Goal: Check status: Check status

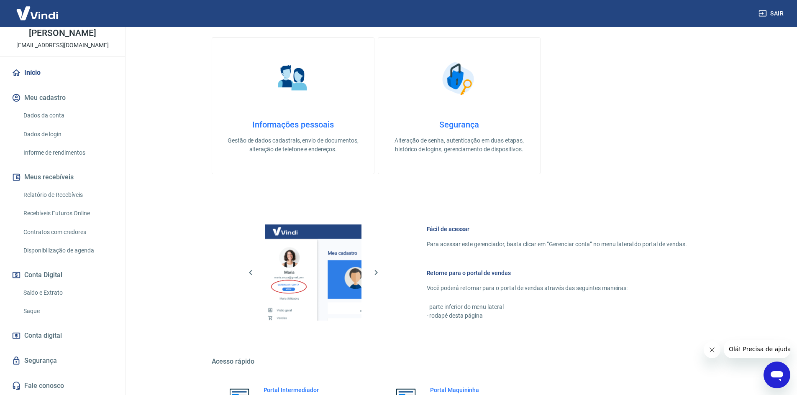
scroll to position [257, 0]
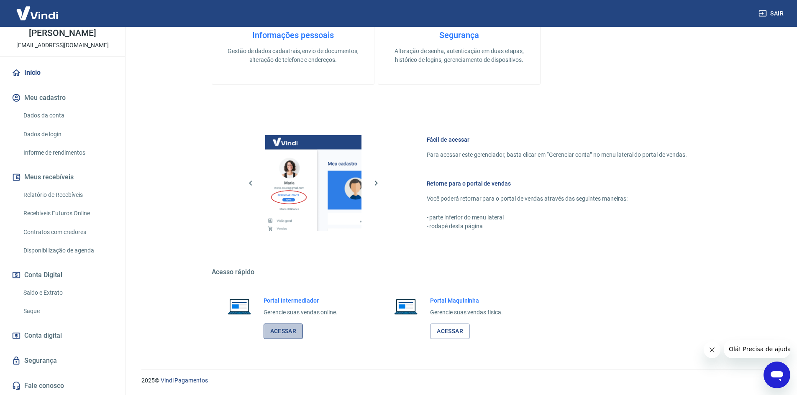
click at [296, 331] on link "Acessar" at bounding box center [284, 331] width 40 height 15
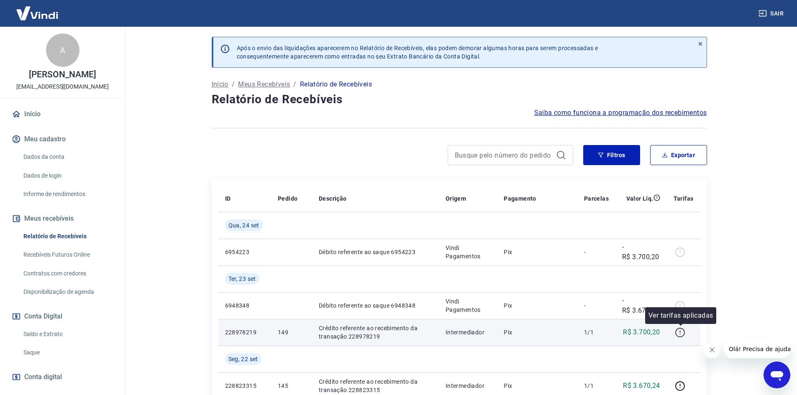
click at [678, 331] on icon "button" at bounding box center [680, 333] width 10 height 10
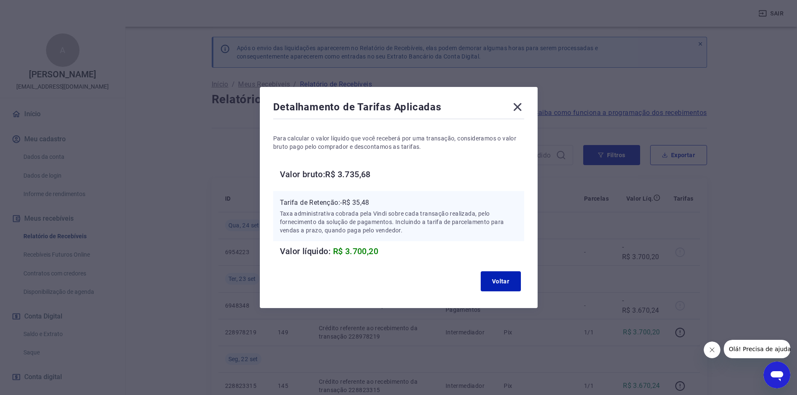
click at [524, 101] on icon at bounding box center [517, 106] width 13 height 13
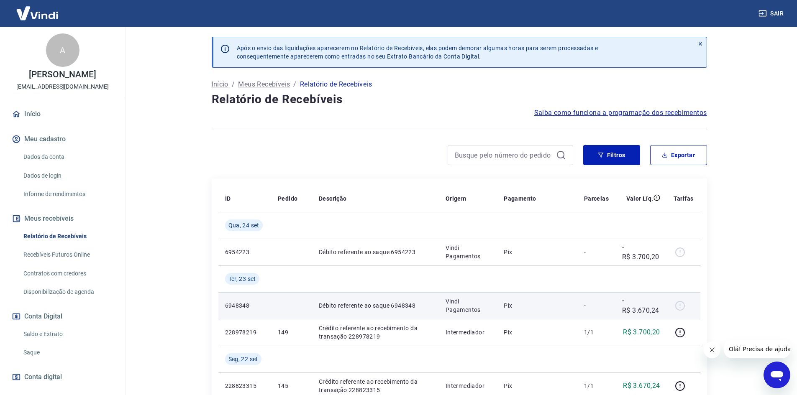
click at [635, 312] on p "-R$ 3.670,24" at bounding box center [641, 306] width 38 height 20
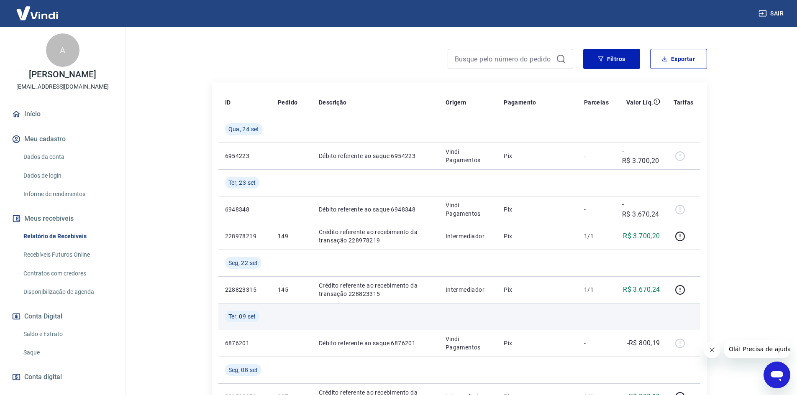
scroll to position [126, 0]
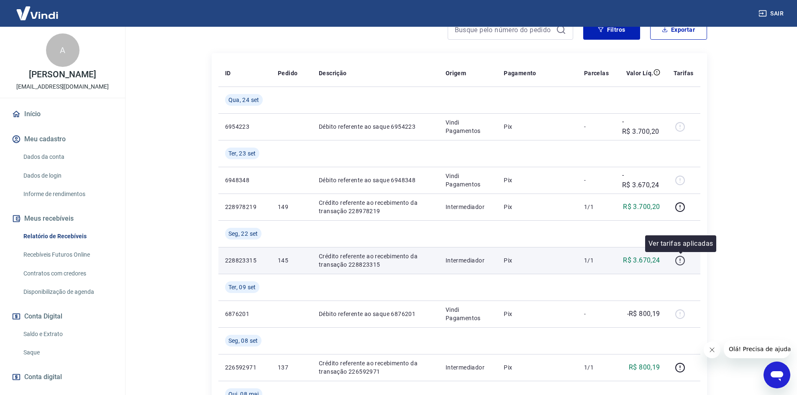
click at [680, 261] on icon "button" at bounding box center [680, 261] width 10 height 10
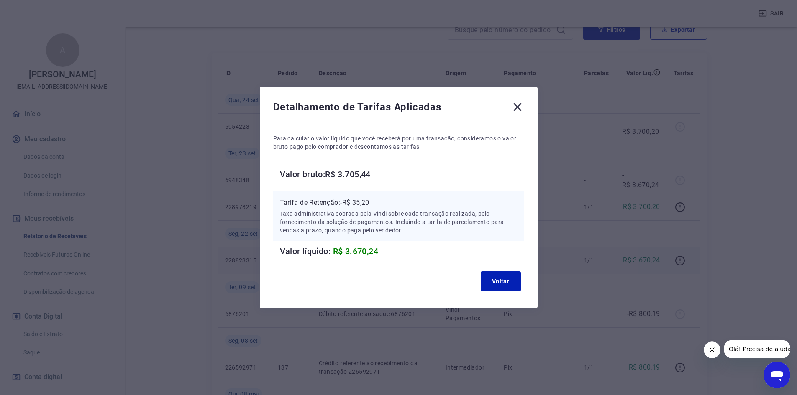
click at [521, 106] on icon at bounding box center [517, 107] width 8 height 8
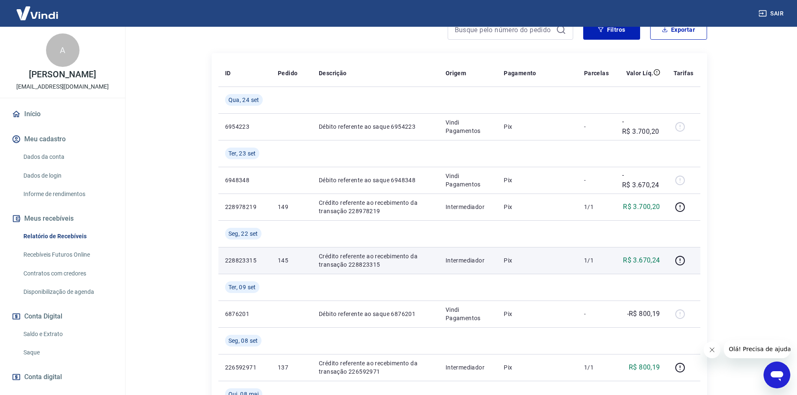
scroll to position [84, 0]
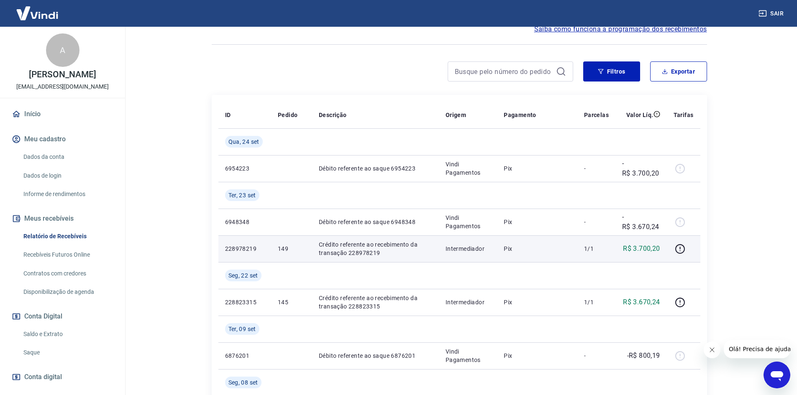
click at [369, 249] on p "Crédito referente ao recebimento da transação 228978219" at bounding box center [375, 249] width 113 height 17
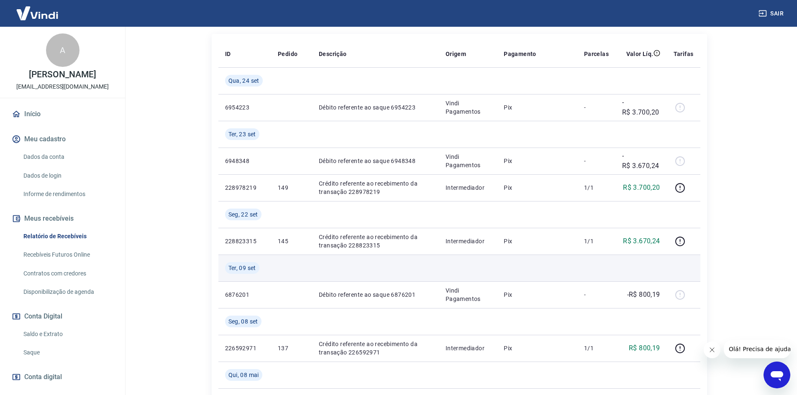
scroll to position [126, 0]
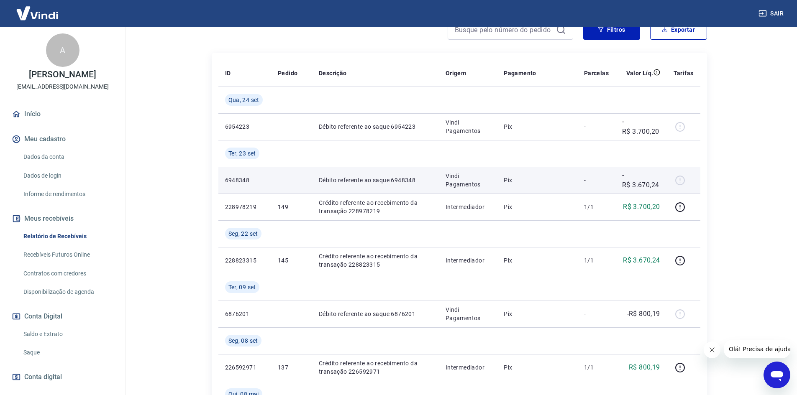
click at [467, 182] on p "Vindi Pagamentos" at bounding box center [468, 180] width 45 height 17
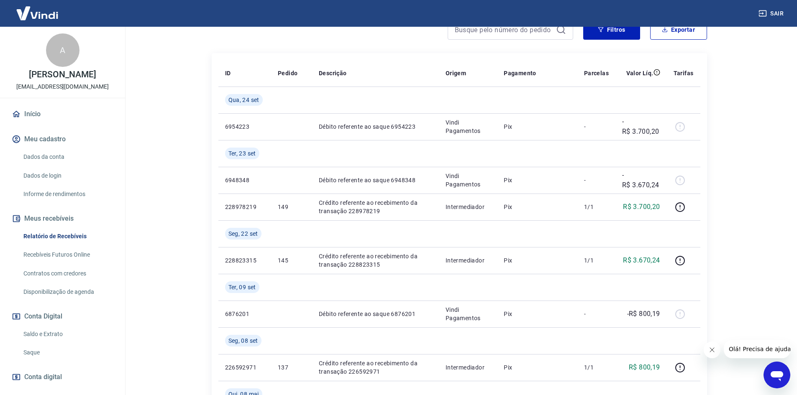
scroll to position [0, 0]
